Goal: Book appointment/travel/reservation

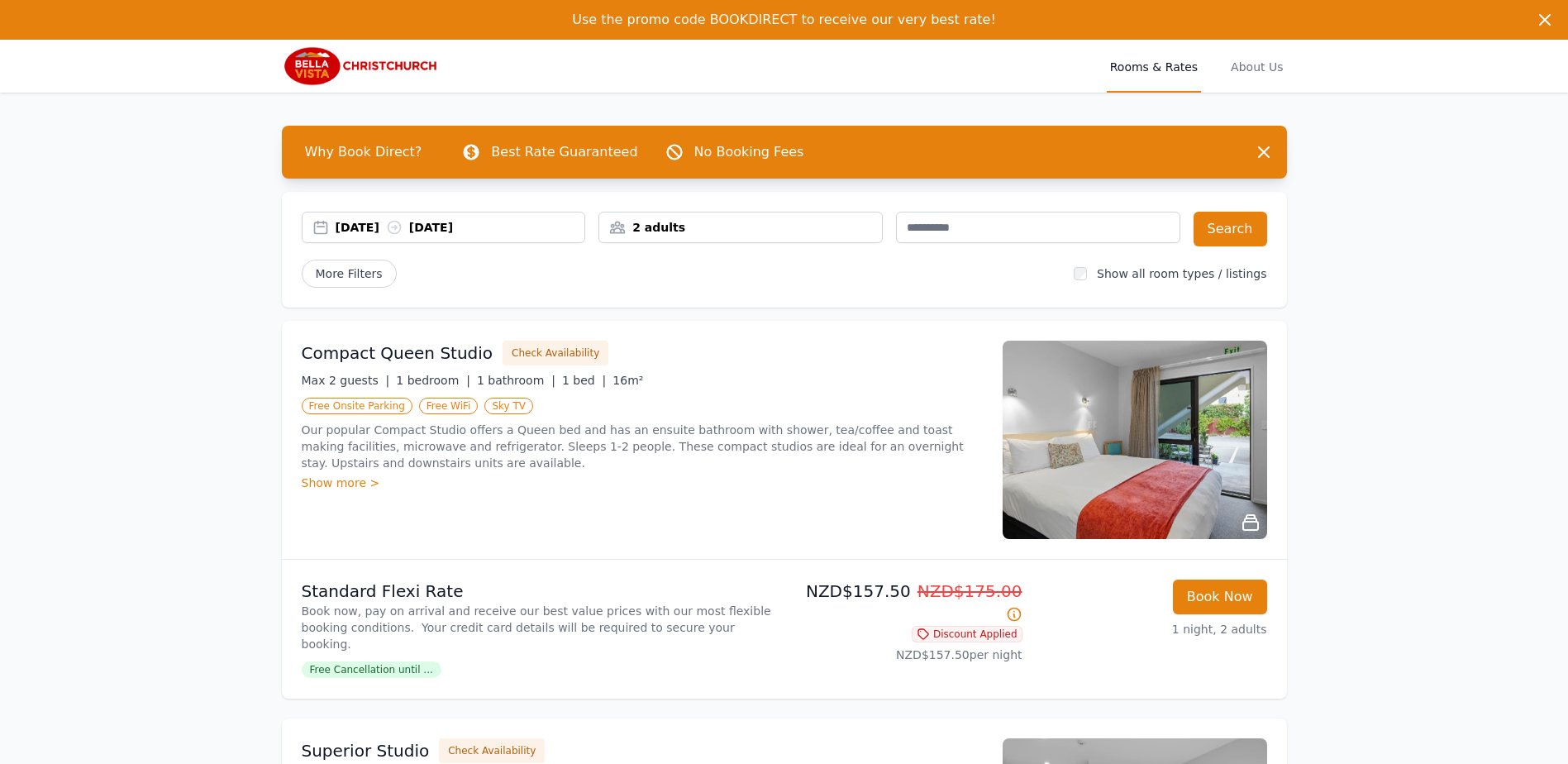
click at [491, 231] on div "[DATE] [DATE]" at bounding box center [461, 226] width 250 height 16
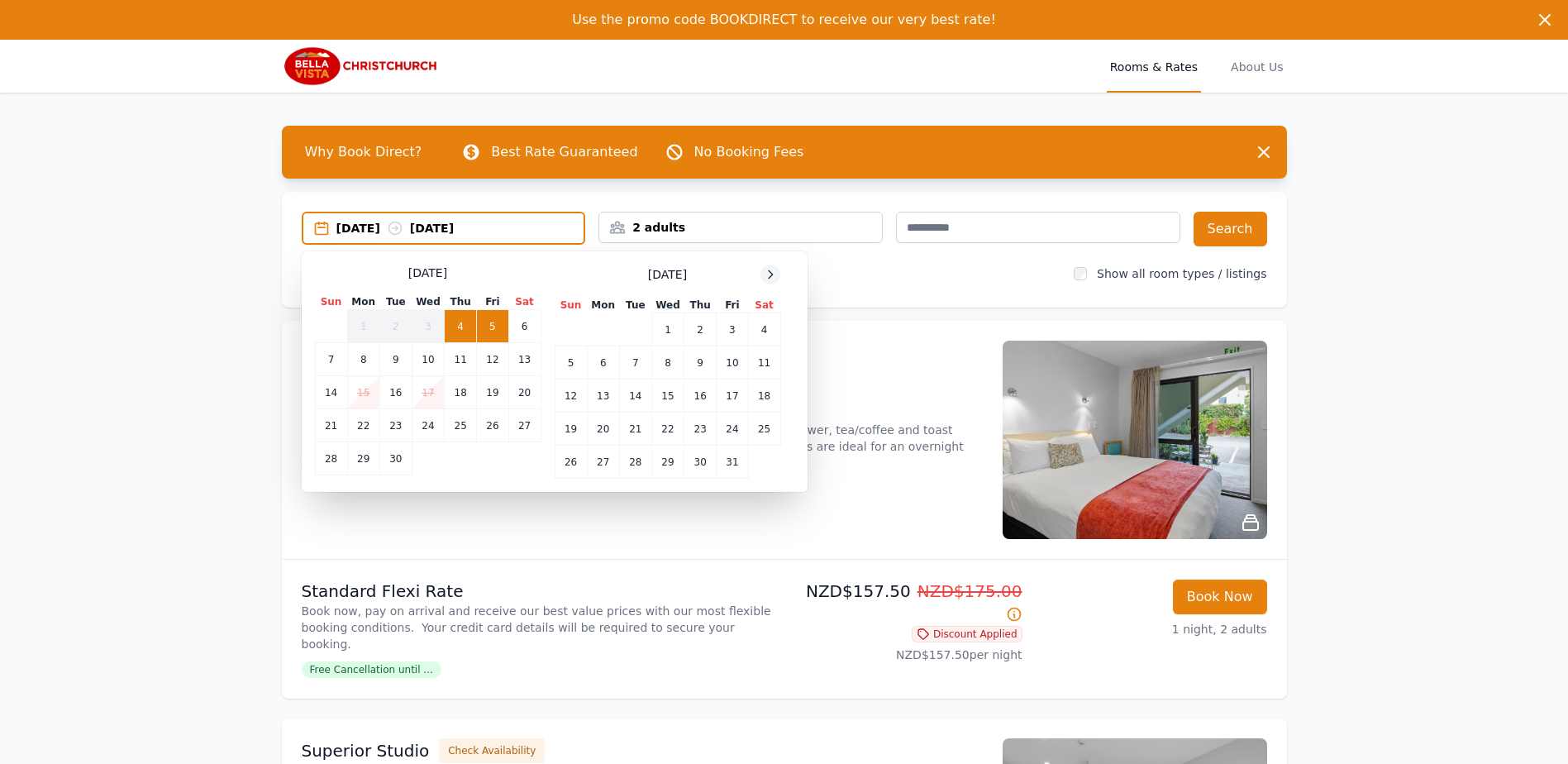
click at [772, 272] on icon at bounding box center [770, 273] width 13 height 13
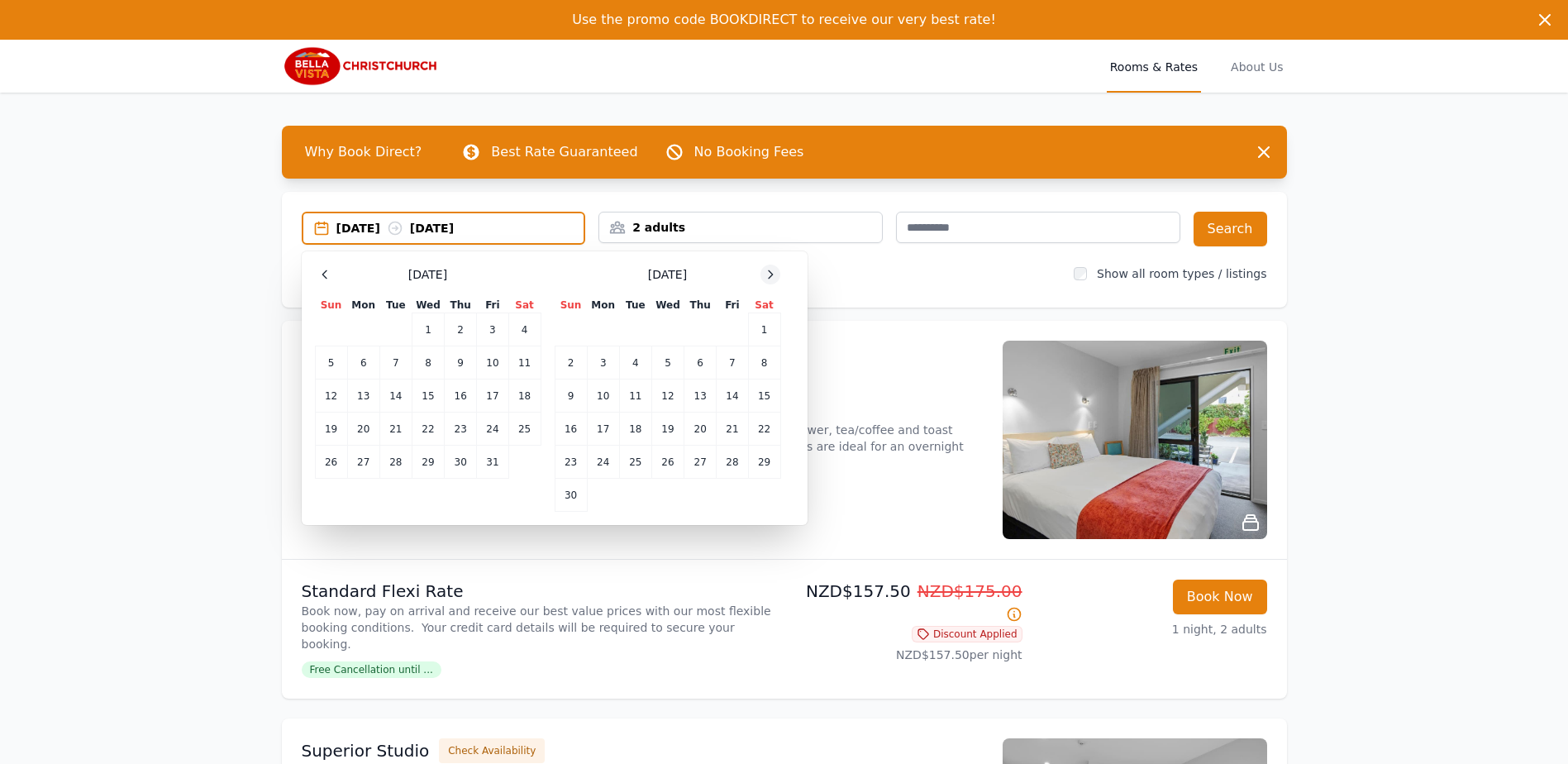
click at [772, 272] on icon at bounding box center [770, 273] width 13 height 13
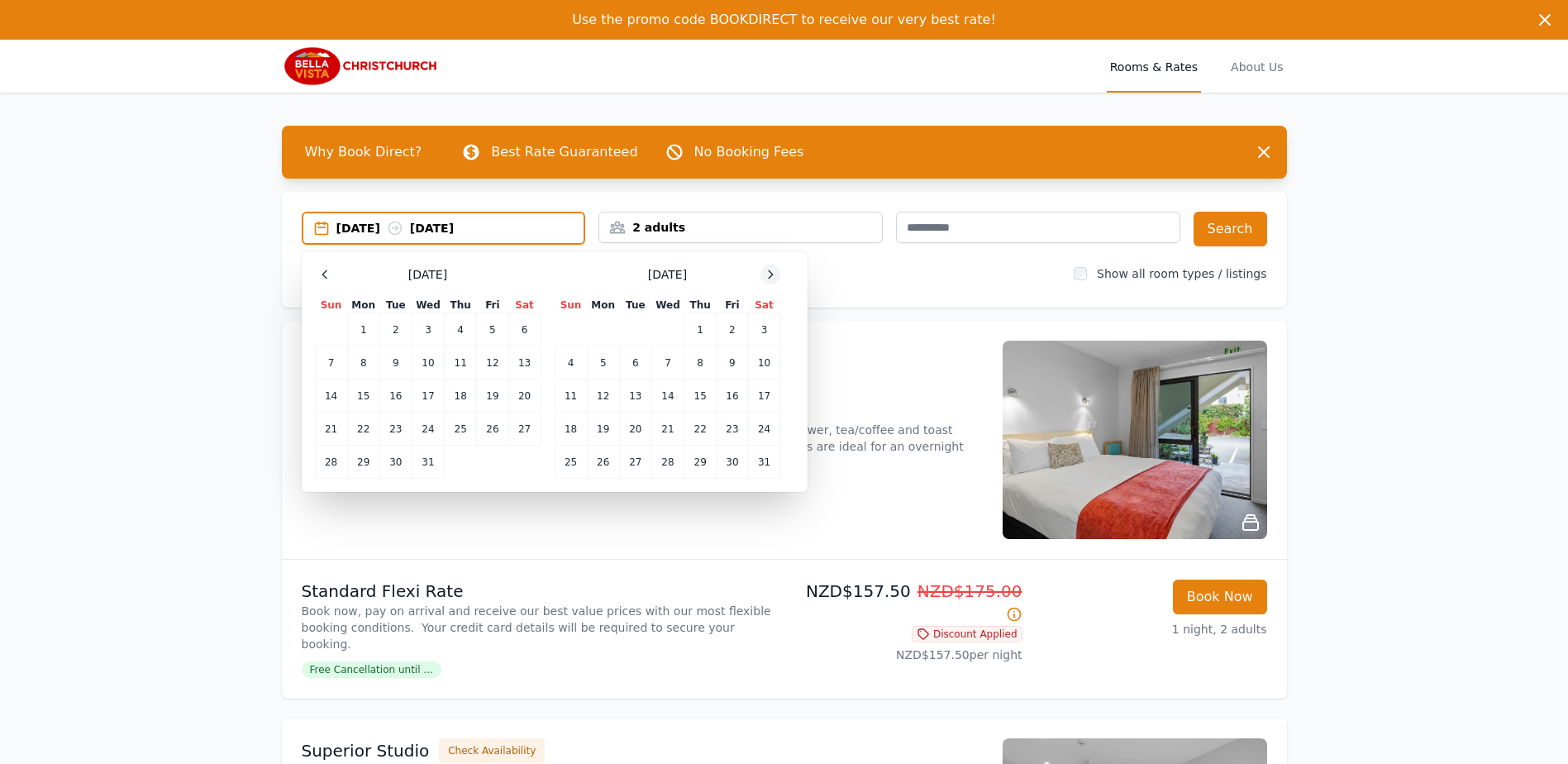
click at [772, 273] on icon at bounding box center [770, 273] width 13 height 13
click at [727, 432] on td "27" at bounding box center [732, 429] width 32 height 33
click at [768, 422] on td "28" at bounding box center [764, 429] width 32 height 33
click at [772, 270] on icon at bounding box center [770, 273] width 13 height 13
drag, startPoint x: 328, startPoint y: 271, endPoint x: 342, endPoint y: 291, distance: 24.4
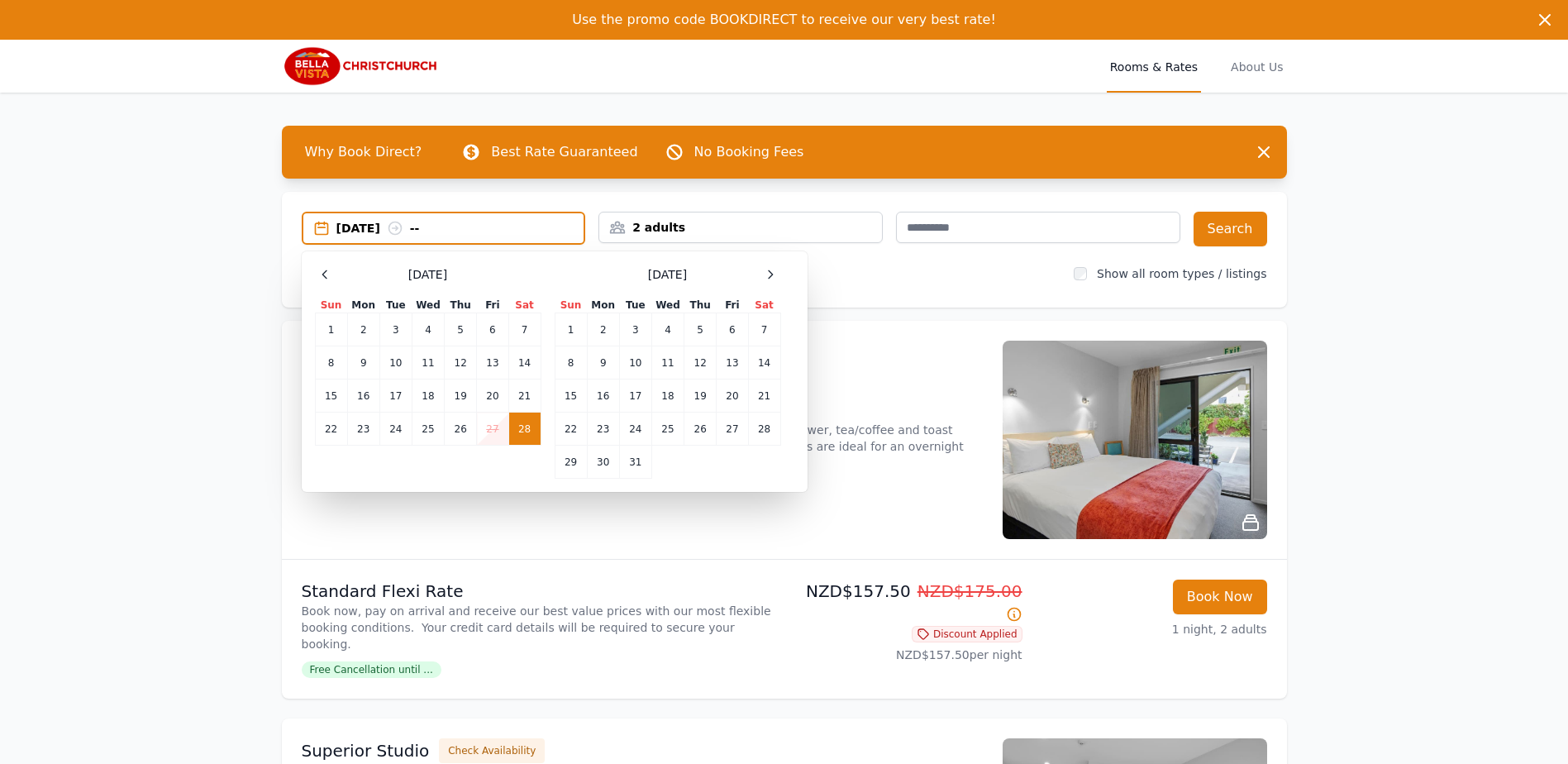
click at [332, 273] on div at bounding box center [324, 274] width 20 height 20
click at [759, 426] on td "28" at bounding box center [764, 429] width 32 height 33
click at [1242, 223] on button "Search" at bounding box center [1230, 229] width 73 height 35
